Goal: Information Seeking & Learning: Learn about a topic

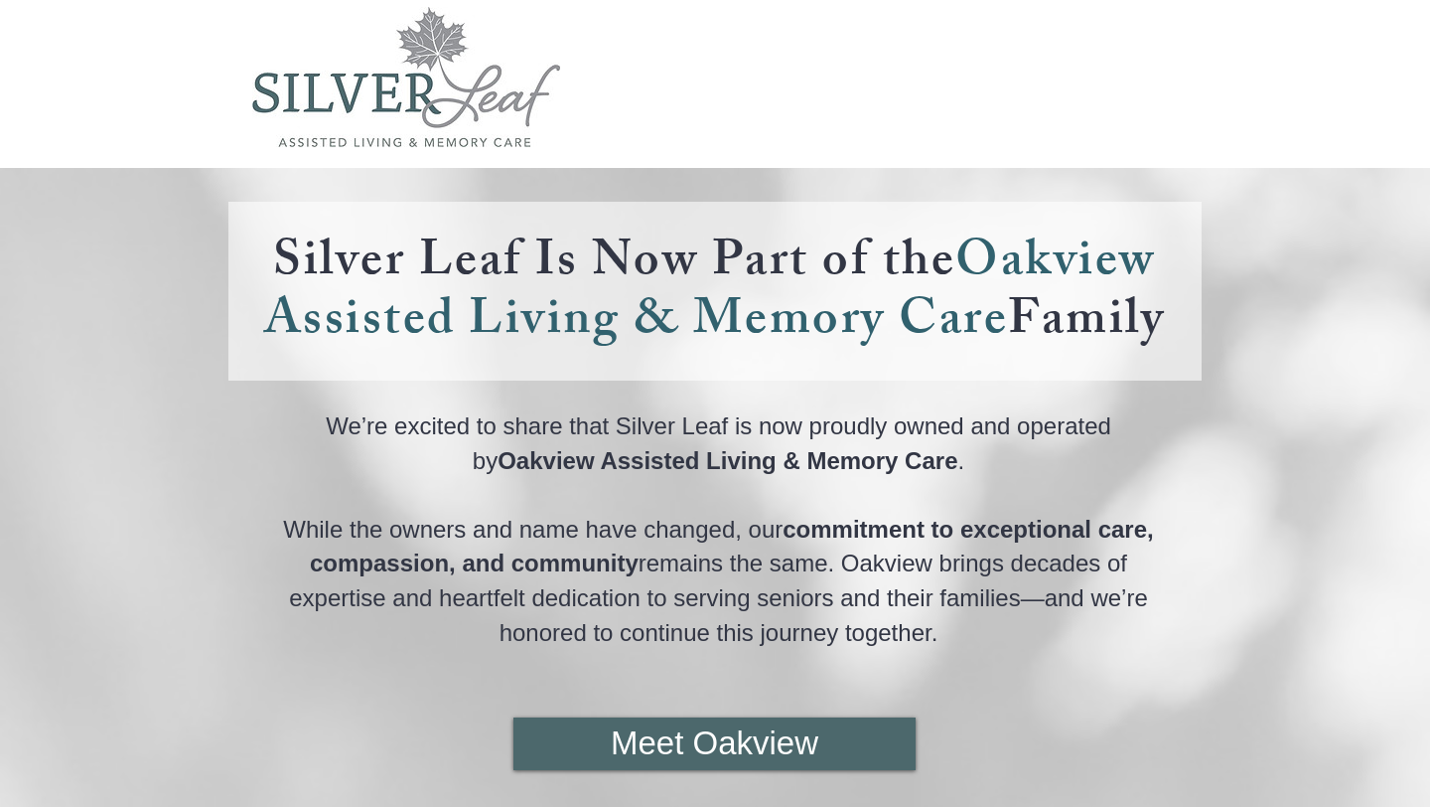
drag, startPoint x: 270, startPoint y: 251, endPoint x: 1182, endPoint y: 316, distance: 914.2
click at [1178, 316] on h4 "Silver Leaf Is Now Part of the Oakview Assisted Living & Memory Care Family" at bounding box center [714, 289] width 937 height 117
copy link "Silver Leaf Is Now Part of the Oakview Assisted Living & Memory Care Family"
click at [1330, 404] on img "main content" at bounding box center [715, 497] width 1430 height 659
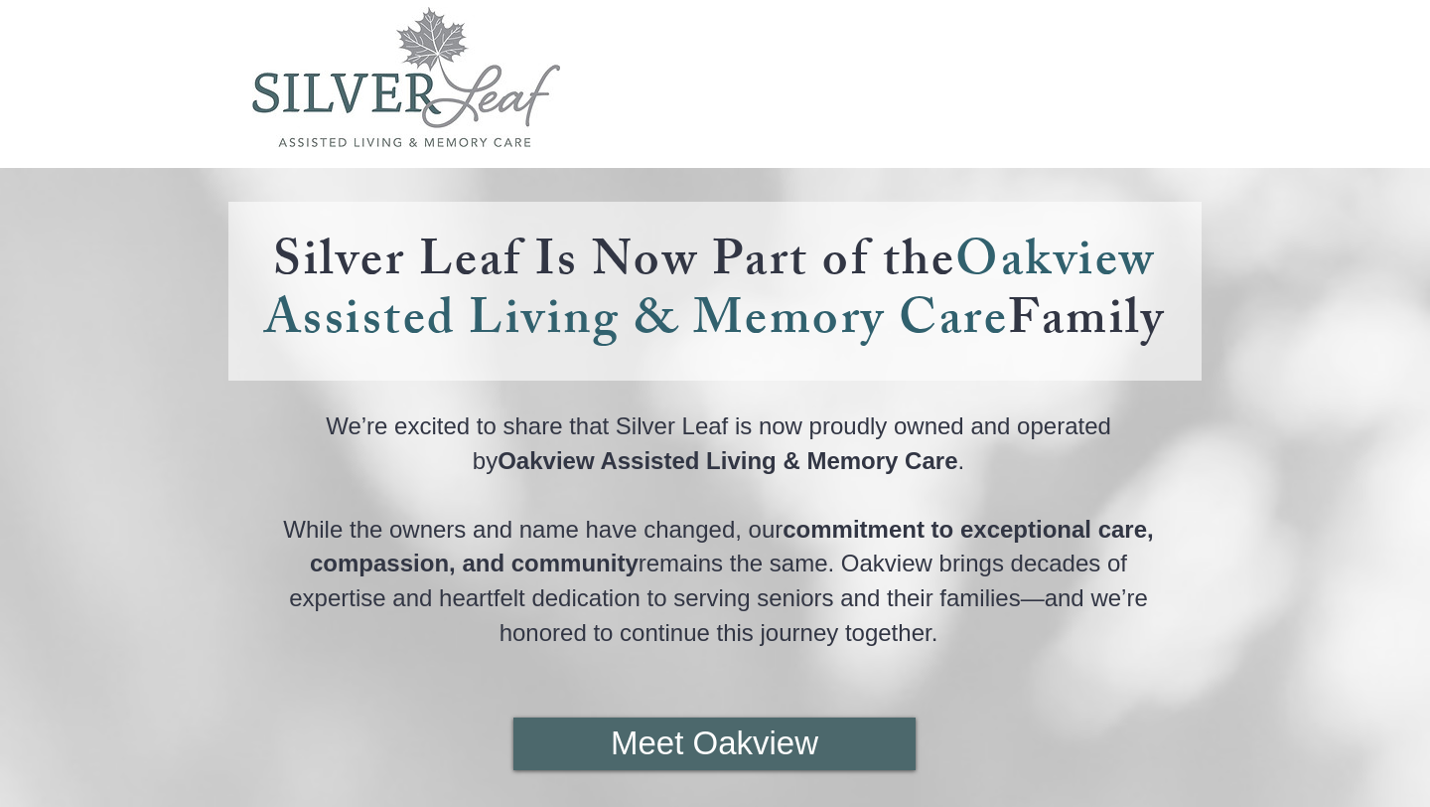
click at [1309, 408] on img "main content" at bounding box center [715, 497] width 1430 height 659
click at [812, 390] on img "main content" at bounding box center [715, 497] width 1430 height 659
click at [831, 267] on link "Silver Leaf Is Now Part of the Oakview Assisted Living & Memory Care Family" at bounding box center [715, 295] width 902 height 144
click at [1169, 296] on h4 "Silver Leaf Is Now Part of the Oakview Assisted Living & Memory Care Family" at bounding box center [714, 289] width 937 height 117
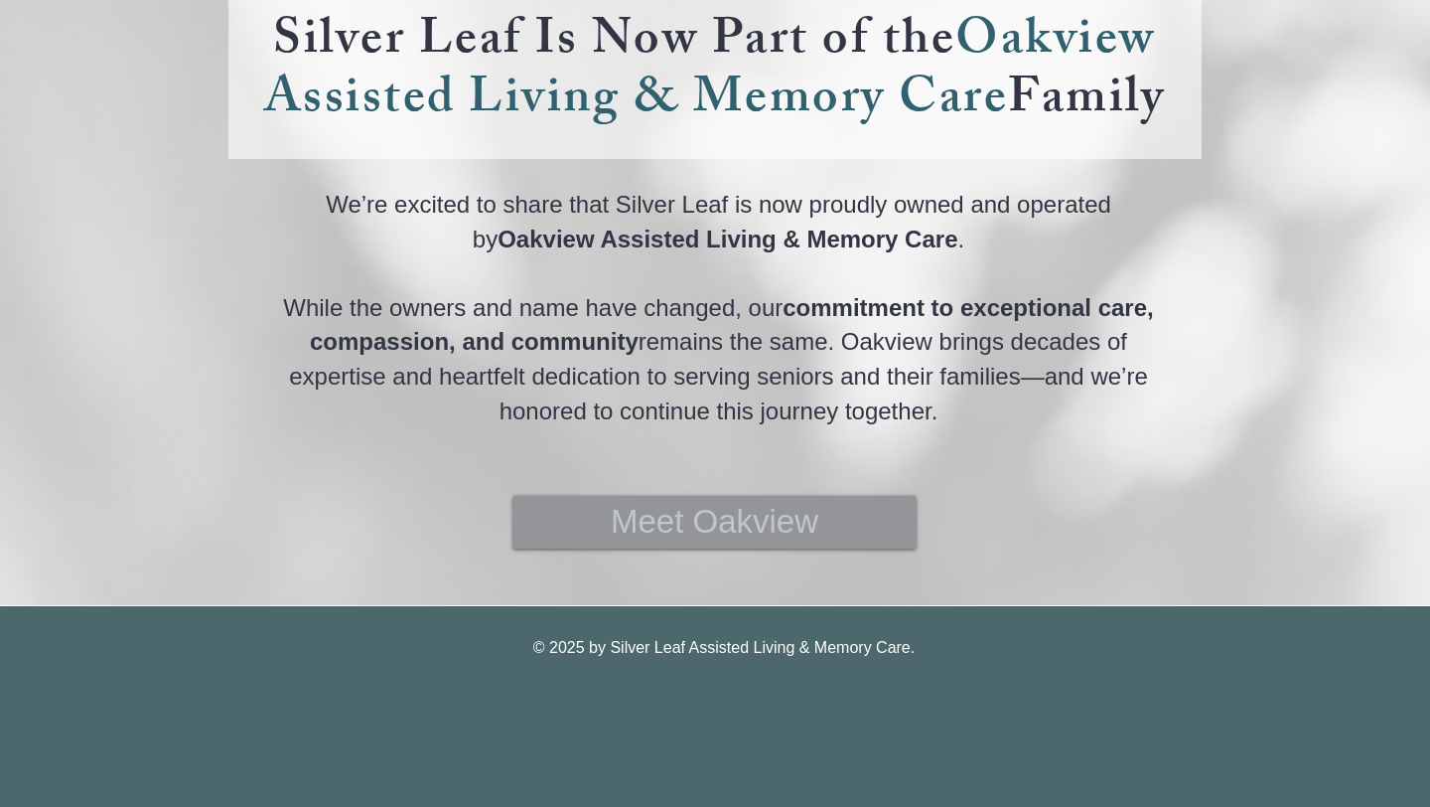
click at [790, 521] on span "Meet Oakview" at bounding box center [715, 522] width 208 height 46
